Goal: Check status

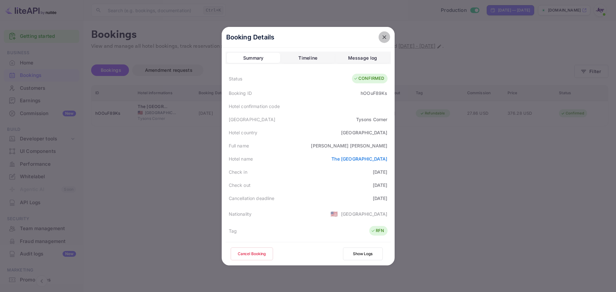
click at [382, 36] on icon "close" at bounding box center [384, 37] width 6 height 6
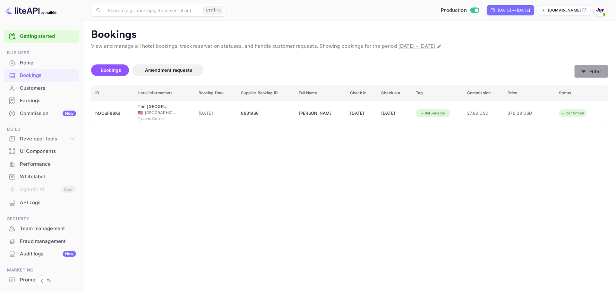
click at [587, 76] on button "Filter" at bounding box center [591, 71] width 34 height 13
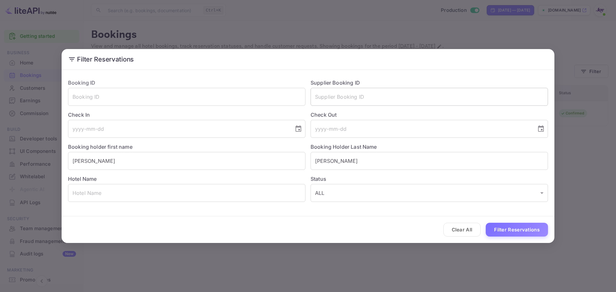
click at [328, 99] on input "text" at bounding box center [428, 97] width 237 height 18
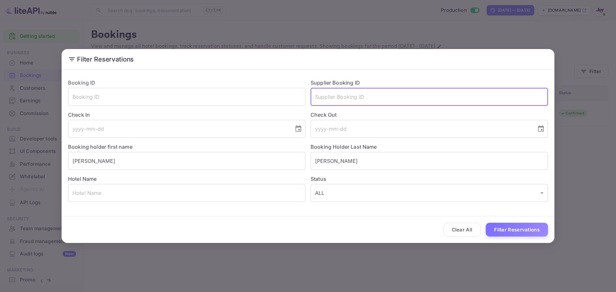
paste input "6496922366"
type input "6496922366"
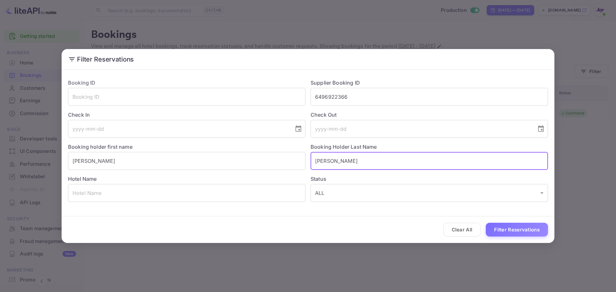
click at [326, 162] on input "[PERSON_NAME]" at bounding box center [428, 161] width 237 height 18
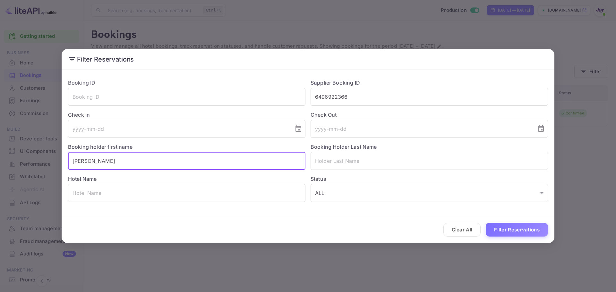
click at [140, 168] on input "[PERSON_NAME]" at bounding box center [186, 161] width 237 height 18
click at [503, 226] on button "Filter Reservations" at bounding box center [516, 230] width 62 height 14
